Goal: Task Accomplishment & Management: Manage account settings

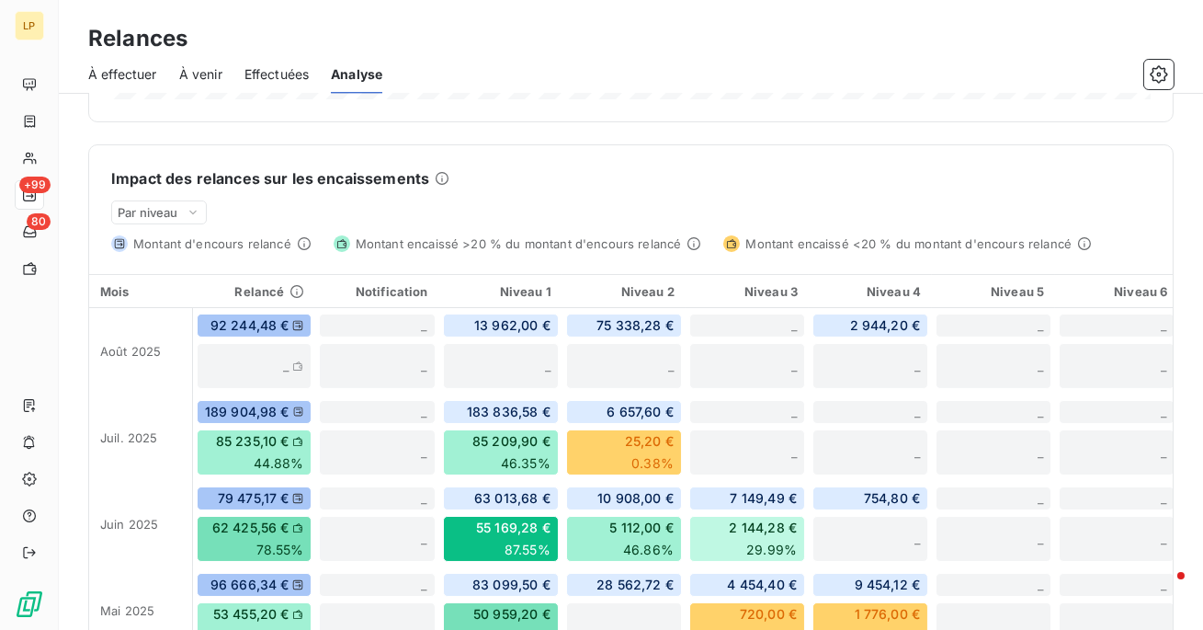
scroll to position [400, 0]
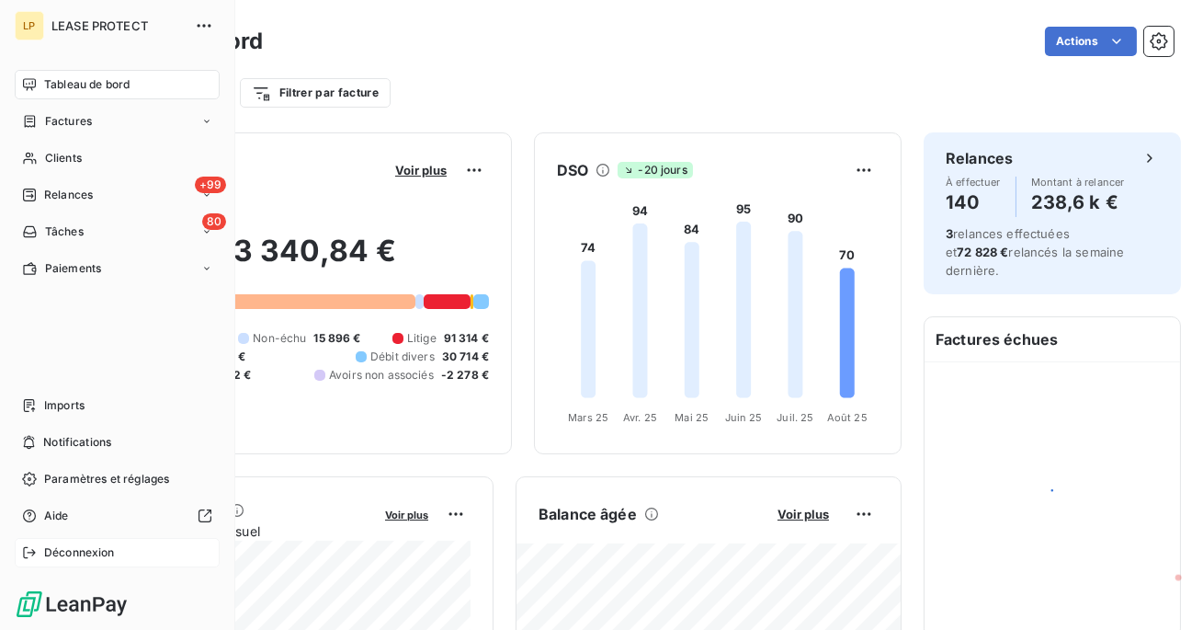
click at [60, 557] on span "Déconnexion" at bounding box center [79, 552] width 71 height 17
